Goal: Task Accomplishment & Management: Manage account settings

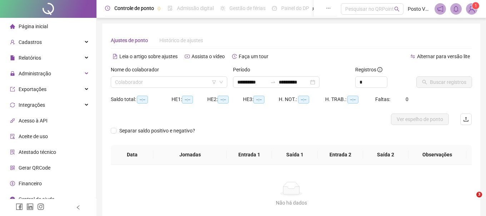
type input "**********"
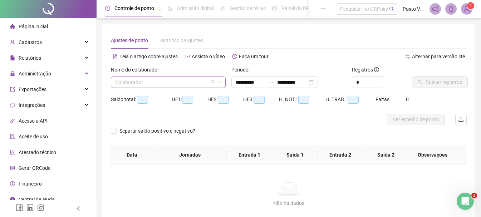
click at [144, 85] on input "search" at bounding box center [165, 82] width 100 height 11
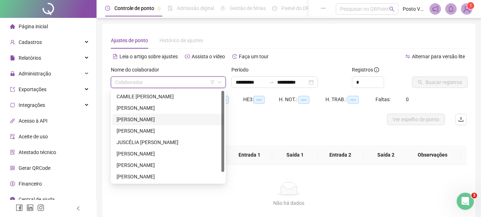
click at [160, 121] on div "[PERSON_NAME]" at bounding box center [168, 120] width 103 height 8
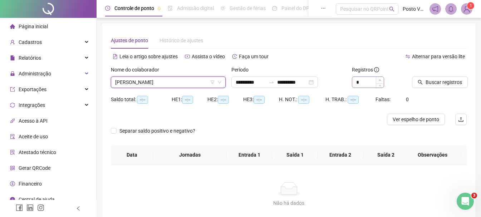
click at [382, 81] on div at bounding box center [380, 82] width 8 height 11
click at [435, 74] on div at bounding box center [430, 71] width 37 height 11
click at [435, 84] on span "Buscar registros" at bounding box center [444, 82] width 36 height 8
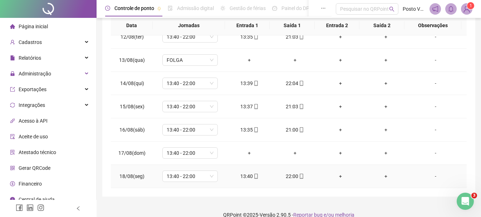
scroll to position [148, 0]
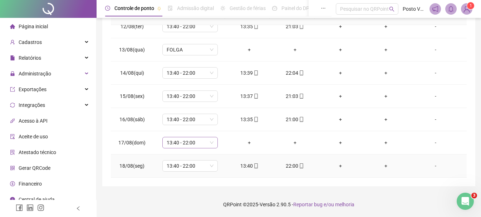
click at [180, 144] on span "13:40 - 22:00" at bounding box center [190, 142] width 47 height 11
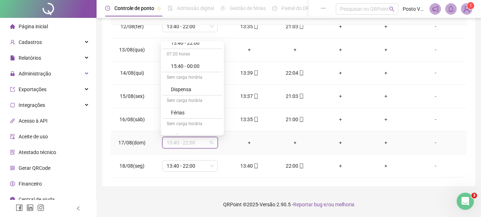
scroll to position [320, 0]
click at [178, 112] on div "Folga" at bounding box center [194, 112] width 47 height 8
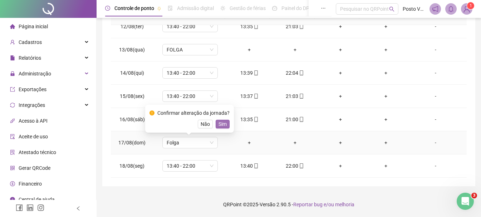
click at [224, 124] on span "Sim" at bounding box center [223, 124] width 8 height 8
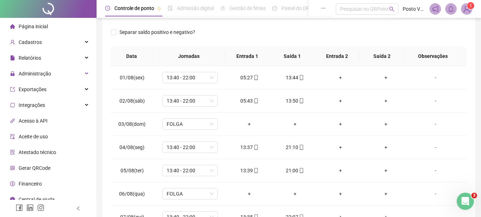
scroll to position [0, 0]
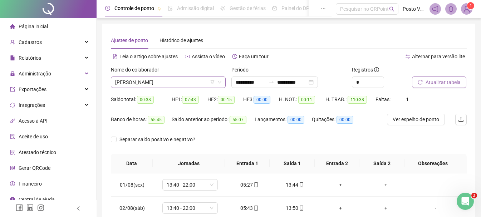
click at [204, 82] on span "[PERSON_NAME]" at bounding box center [168, 82] width 106 height 11
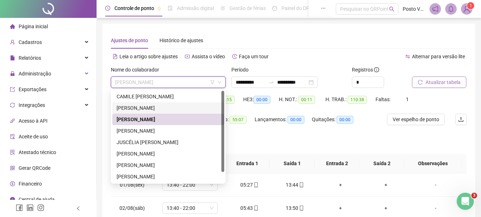
click at [132, 107] on div "[PERSON_NAME]" at bounding box center [168, 108] width 103 height 8
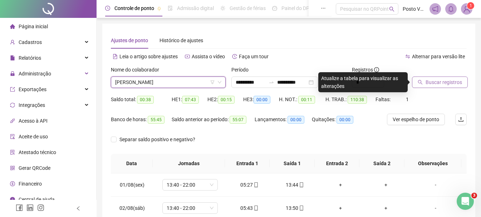
click at [443, 83] on span "Buscar registros" at bounding box center [444, 82] width 36 height 8
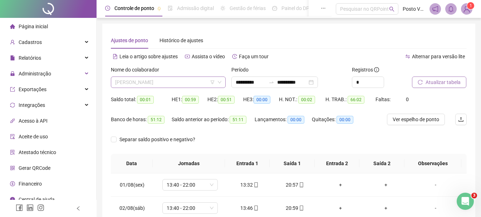
click at [162, 79] on span "[PERSON_NAME]" at bounding box center [168, 82] width 106 height 11
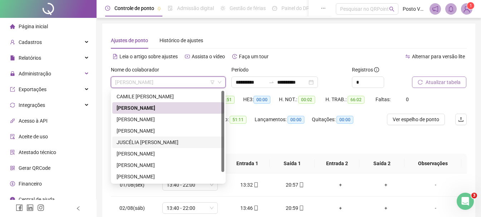
click at [146, 142] on div "JUSCÉLIA [PERSON_NAME]" at bounding box center [168, 142] width 103 height 8
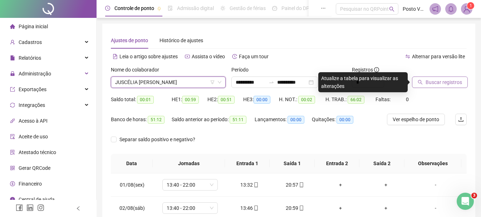
click at [443, 79] on span "Buscar registros" at bounding box center [444, 82] width 36 height 8
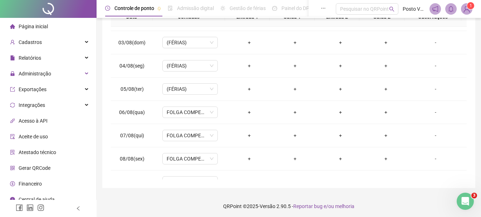
scroll to position [266, 0]
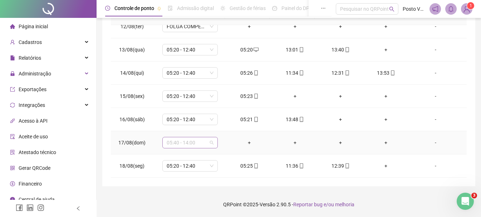
click at [172, 145] on span "05:40 - 14:00" at bounding box center [190, 142] width 47 height 11
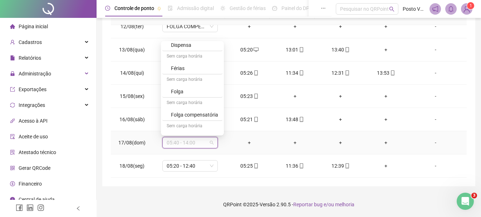
scroll to position [350, 0]
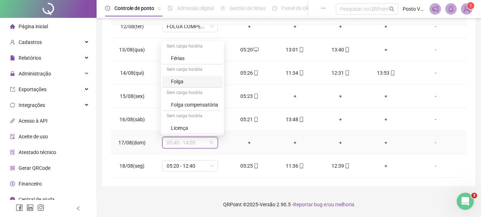
click at [178, 77] on div "Folga" at bounding box center [192, 82] width 60 height 12
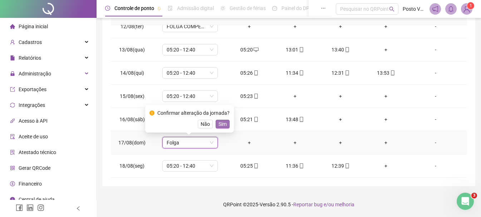
click at [222, 121] on span "Sim" at bounding box center [223, 124] width 8 height 8
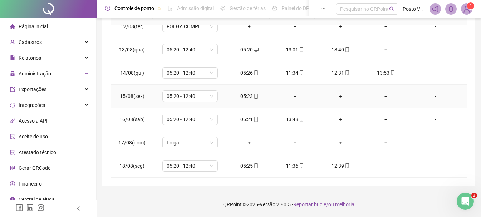
click at [293, 94] on div "+" at bounding box center [295, 96] width 34 height 8
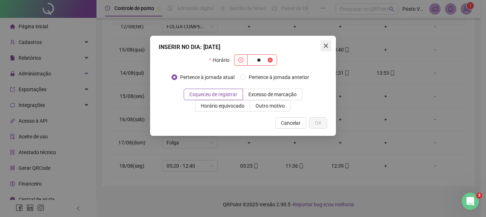
type input "**"
click at [327, 45] on icon "close" at bounding box center [326, 46] width 4 height 4
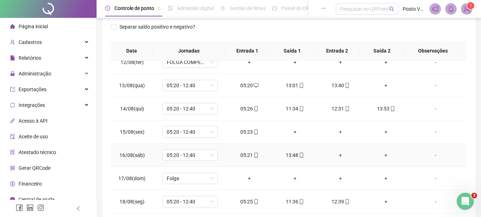
scroll to position [148, 0]
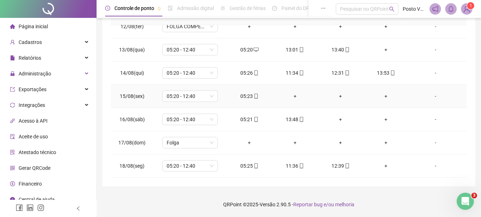
click at [292, 95] on div "+" at bounding box center [295, 96] width 34 height 8
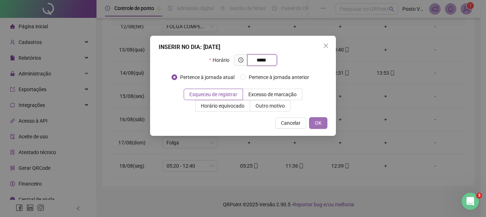
type input "*****"
click at [313, 124] on button "OK" at bounding box center [318, 122] width 18 height 11
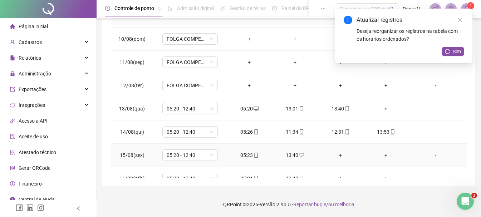
scroll to position [194, 0]
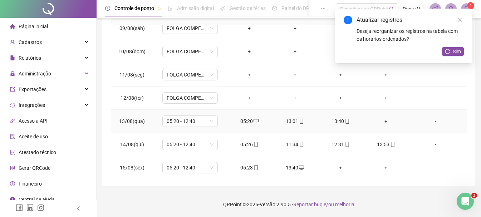
click at [380, 119] on div "+" at bounding box center [386, 121] width 34 height 8
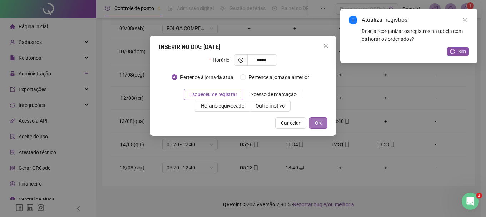
type input "*****"
click at [317, 123] on span "OK" at bounding box center [318, 123] width 7 height 8
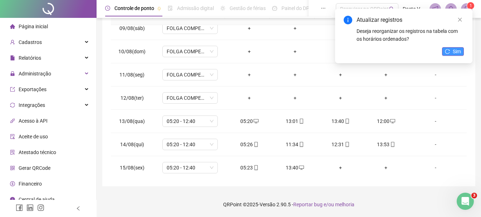
click at [451, 48] on button "Sim" at bounding box center [453, 51] width 22 height 9
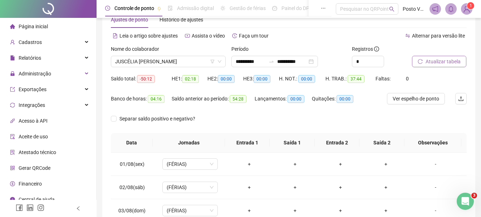
scroll to position [5, 0]
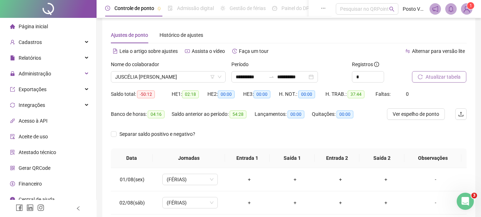
click at [443, 78] on span "Atualizar tabela" at bounding box center [443, 77] width 35 height 8
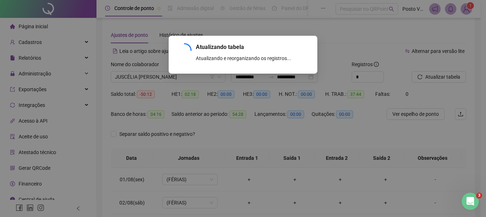
click at [164, 72] on div "Atualizando tabela Atualizando e reorganizando os registros... OK" at bounding box center [243, 108] width 486 height 217
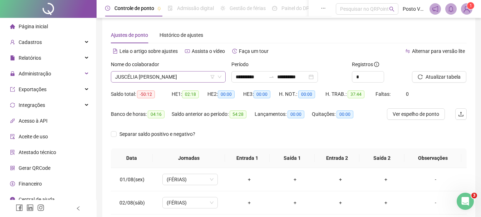
click at [165, 75] on span "JUSCÉLIA [PERSON_NAME]" at bounding box center [168, 77] width 106 height 11
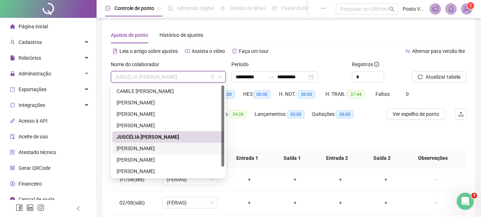
click at [153, 152] on div "[PERSON_NAME]" at bounding box center [168, 149] width 103 height 8
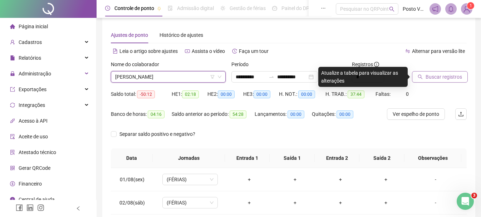
click at [423, 77] on button "Buscar registros" at bounding box center [440, 76] width 56 height 11
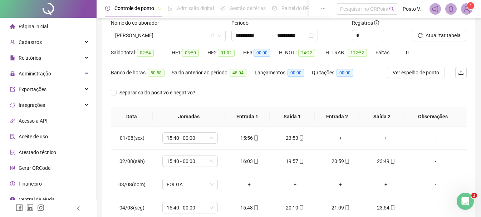
scroll to position [0, 0]
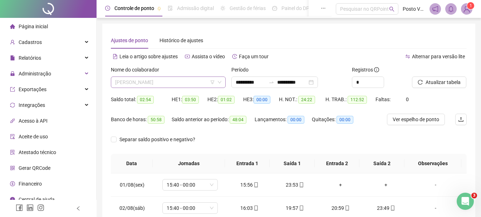
click at [173, 82] on span "[PERSON_NAME]" at bounding box center [168, 82] width 106 height 11
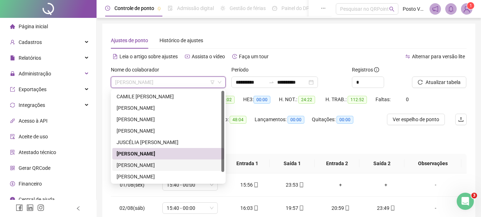
click at [152, 167] on div "[PERSON_NAME]" at bounding box center [168, 165] width 103 height 8
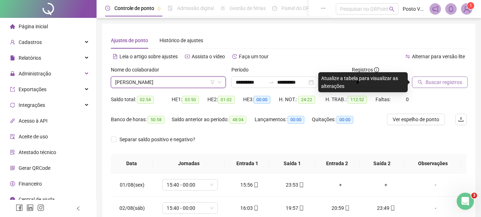
click at [433, 84] on span "Buscar registros" at bounding box center [444, 82] width 36 height 8
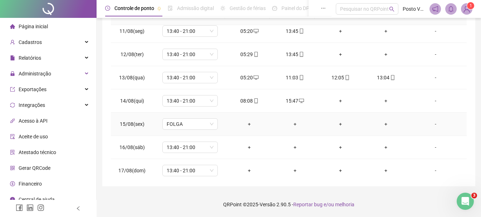
scroll to position [266, 0]
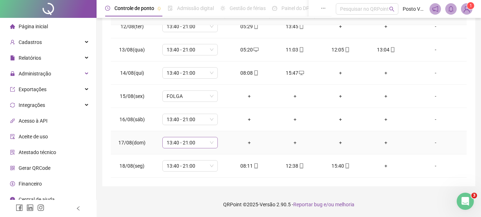
click at [184, 146] on span "13:40 - 21:00" at bounding box center [190, 142] width 47 height 11
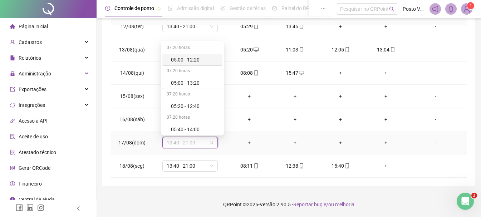
click at [184, 146] on span "13:40 - 21:00" at bounding box center [190, 142] width 47 height 11
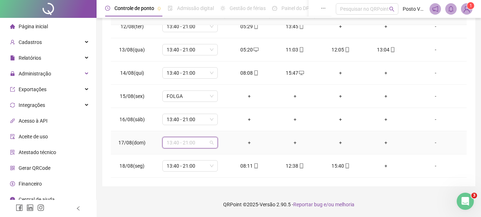
click at [191, 142] on span "13:40 - 21:00" at bounding box center [190, 142] width 47 height 11
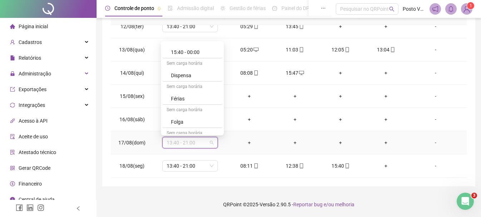
scroll to position [350, 0]
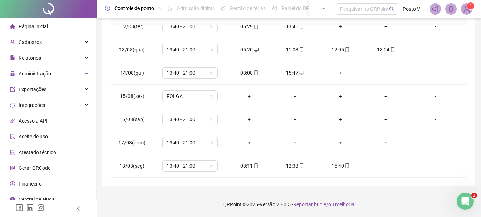
click at [99, 141] on div "**********" at bounding box center [289, 35] width 385 height 366
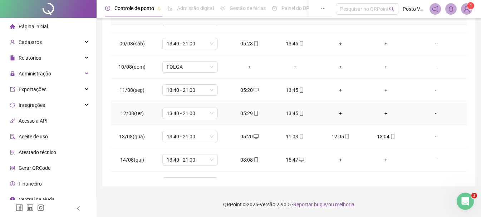
scroll to position [266, 0]
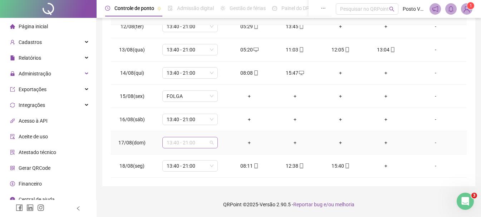
click at [185, 147] on span "13:40 - 21:00" at bounding box center [190, 142] width 47 height 11
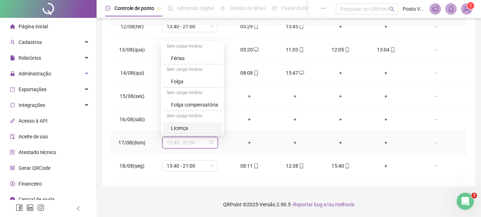
click at [189, 142] on span "13:40 - 21:00" at bounding box center [190, 142] width 47 height 11
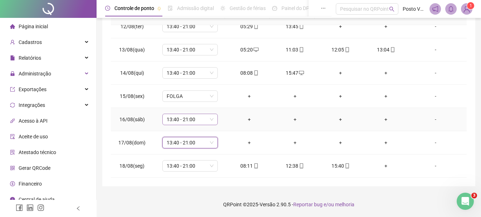
click at [192, 117] on span "13:40 - 21:00" at bounding box center [190, 119] width 47 height 11
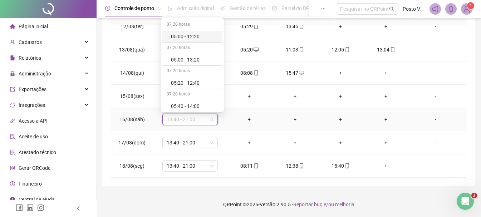
click at [192, 117] on span "13:40 - 21:00" at bounding box center [190, 119] width 47 height 11
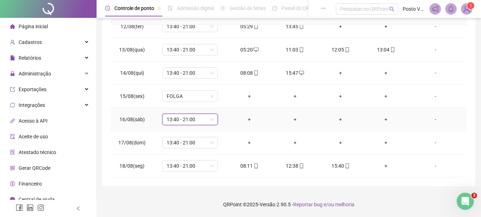
click at [192, 117] on span "13:40 - 21:00" at bounding box center [190, 119] width 47 height 11
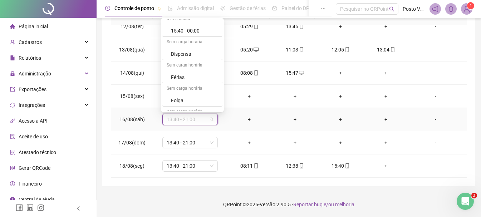
scroll to position [350, 0]
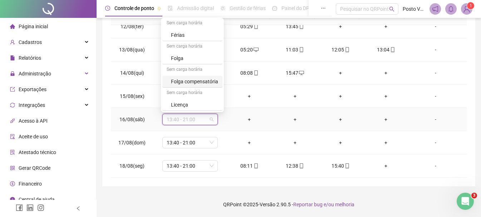
click at [197, 82] on div "Folga compensatória" at bounding box center [194, 82] width 47 height 8
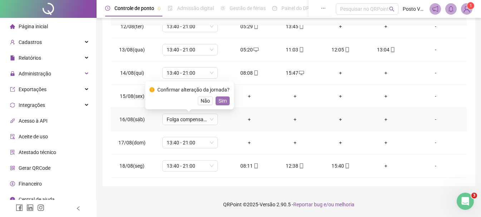
click at [222, 100] on span "Sim" at bounding box center [223, 101] width 8 height 8
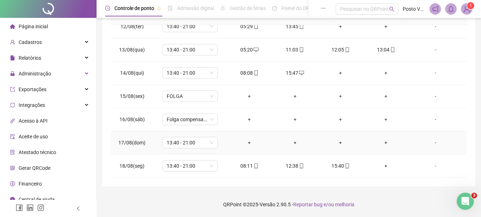
click at [248, 140] on div "+" at bounding box center [250, 143] width 34 height 8
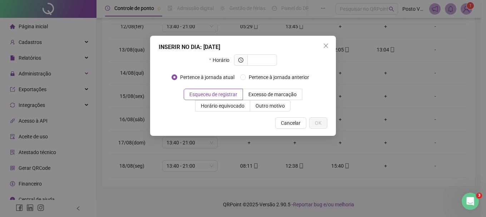
click at [248, 140] on div "INSERIR NO DIA : [DATE] Horário Pertence à jornada atual Pertence à jornada ant…" at bounding box center [243, 108] width 486 height 217
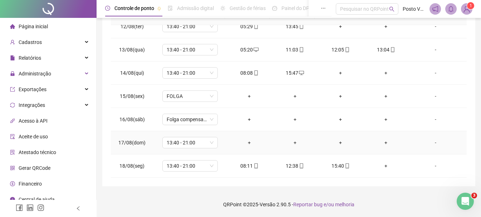
click at [251, 143] on div "+" at bounding box center [250, 143] width 34 height 8
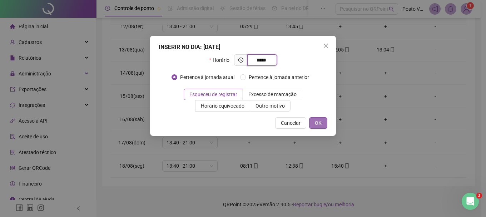
type input "*****"
click at [321, 126] on span "OK" at bounding box center [318, 123] width 7 height 8
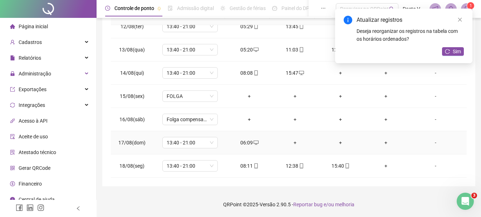
click at [292, 139] on div "+" at bounding box center [295, 143] width 34 height 8
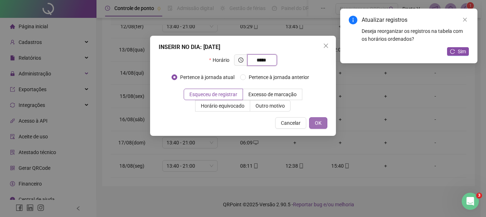
type input "*****"
click at [316, 121] on span "OK" at bounding box center [318, 123] width 7 height 8
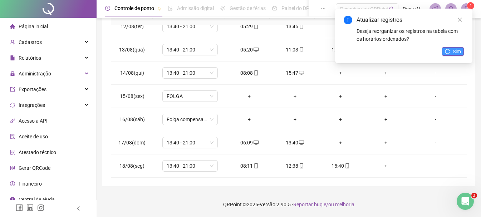
click at [448, 52] on icon "reload" at bounding box center [447, 51] width 5 height 5
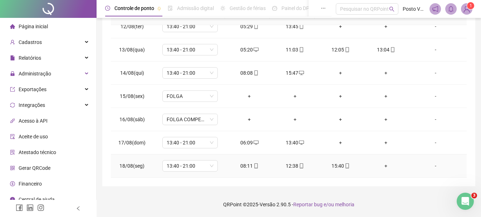
click at [381, 163] on div "+" at bounding box center [386, 166] width 34 height 8
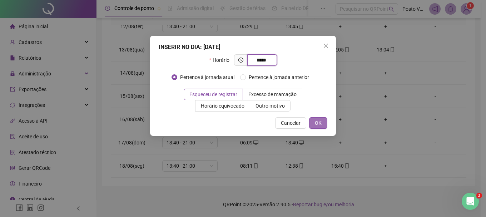
type input "*****"
click at [316, 118] on button "OK" at bounding box center [318, 122] width 18 height 11
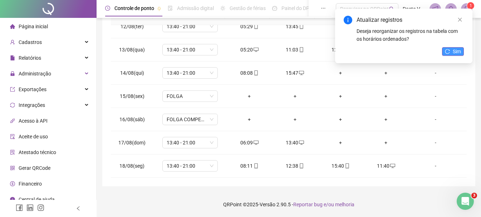
click at [446, 50] on icon "reload" at bounding box center [447, 51] width 5 height 5
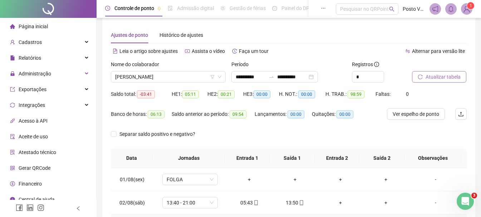
scroll to position [0, 0]
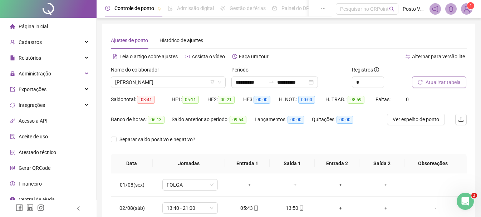
click at [450, 82] on span "Atualizar tabela" at bounding box center [443, 82] width 35 height 8
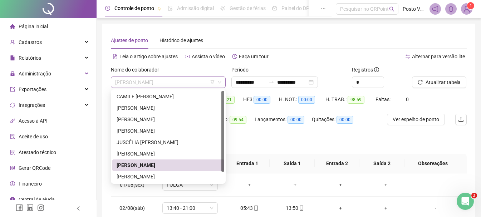
click at [165, 77] on span "[PERSON_NAME]" at bounding box center [168, 82] width 106 height 11
click at [158, 176] on div "[PERSON_NAME]" at bounding box center [168, 177] width 103 height 8
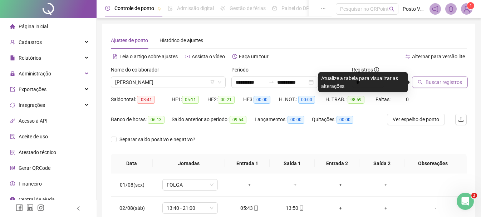
click at [435, 84] on span "Buscar registros" at bounding box center [444, 82] width 36 height 8
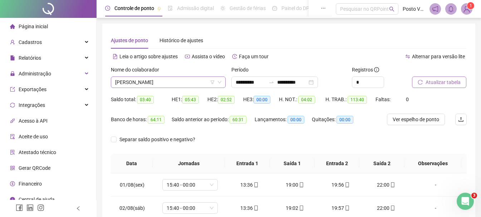
click at [220, 82] on icon "down" at bounding box center [219, 82] width 4 height 4
click at [153, 86] on span "[PERSON_NAME]" at bounding box center [168, 82] width 106 height 11
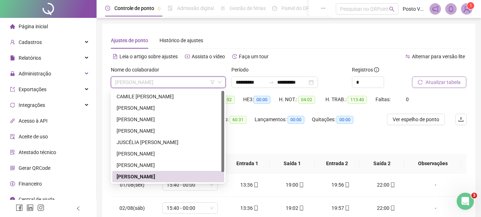
scroll to position [11, 0]
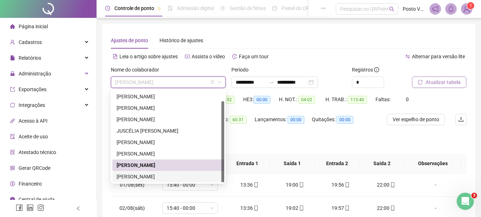
click at [153, 176] on div "[PERSON_NAME]" at bounding box center [168, 177] width 103 height 8
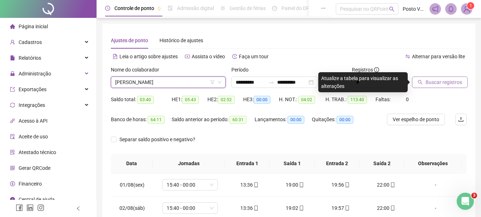
click at [442, 83] on span "Buscar registros" at bounding box center [444, 82] width 36 height 8
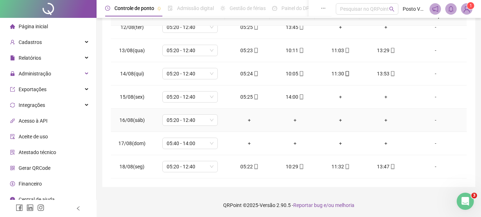
scroll to position [148, 0]
click at [181, 144] on span "05:40 - 14:00" at bounding box center [190, 142] width 47 height 11
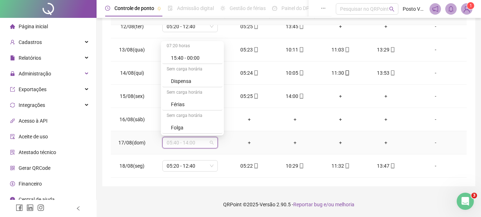
scroll to position [350, 0]
click at [182, 80] on div "Folga" at bounding box center [194, 82] width 47 height 8
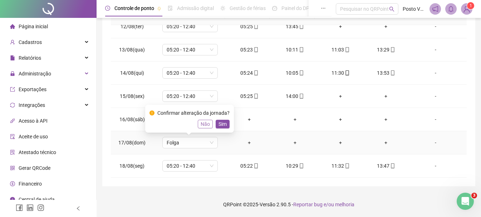
click at [205, 127] on span "Não" at bounding box center [205, 124] width 9 height 8
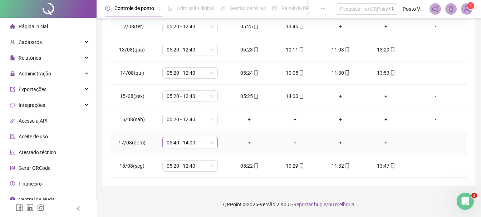
click at [210, 144] on span "05:40 - 14:00" at bounding box center [190, 142] width 47 height 11
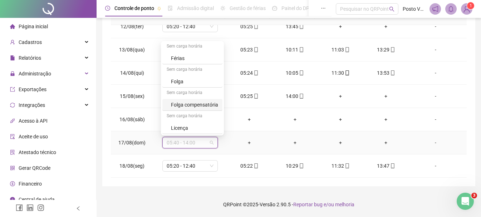
click at [211, 105] on div "Folga compensatória" at bounding box center [194, 105] width 47 height 8
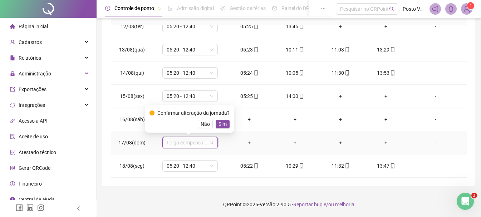
click at [200, 145] on span "Folga compensatória" at bounding box center [190, 142] width 47 height 11
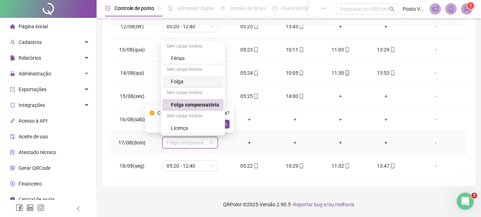
click at [196, 79] on div "Folga" at bounding box center [195, 82] width 48 height 8
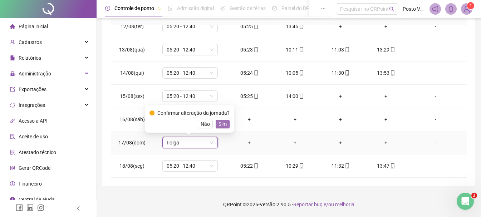
click at [222, 126] on span "Sim" at bounding box center [223, 124] width 8 height 8
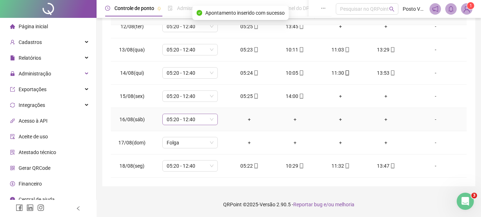
click at [182, 116] on span "05:20 - 12:40" at bounding box center [190, 119] width 47 height 11
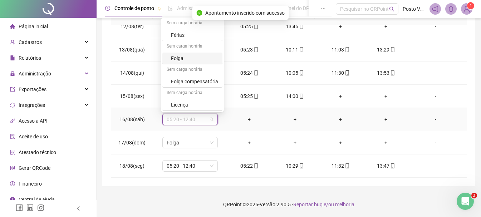
click at [182, 56] on div "Folga" at bounding box center [194, 58] width 47 height 8
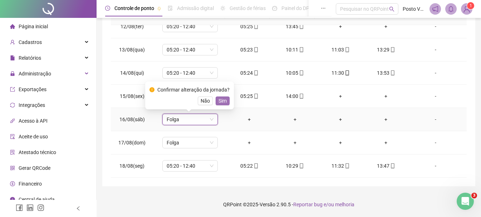
click at [221, 99] on span "Sim" at bounding box center [223, 101] width 8 height 8
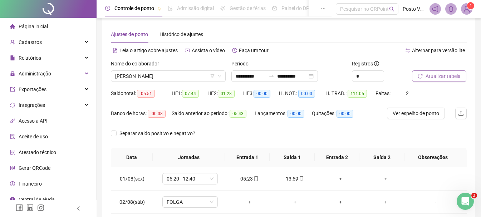
scroll to position [0, 0]
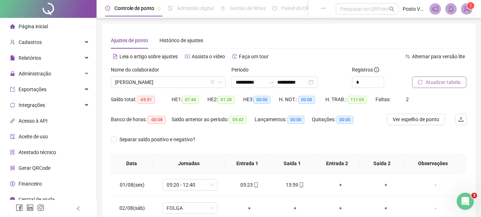
click at [433, 77] on button "Atualizar tabela" at bounding box center [439, 82] width 54 height 11
